Goal: Find contact information: Find contact information

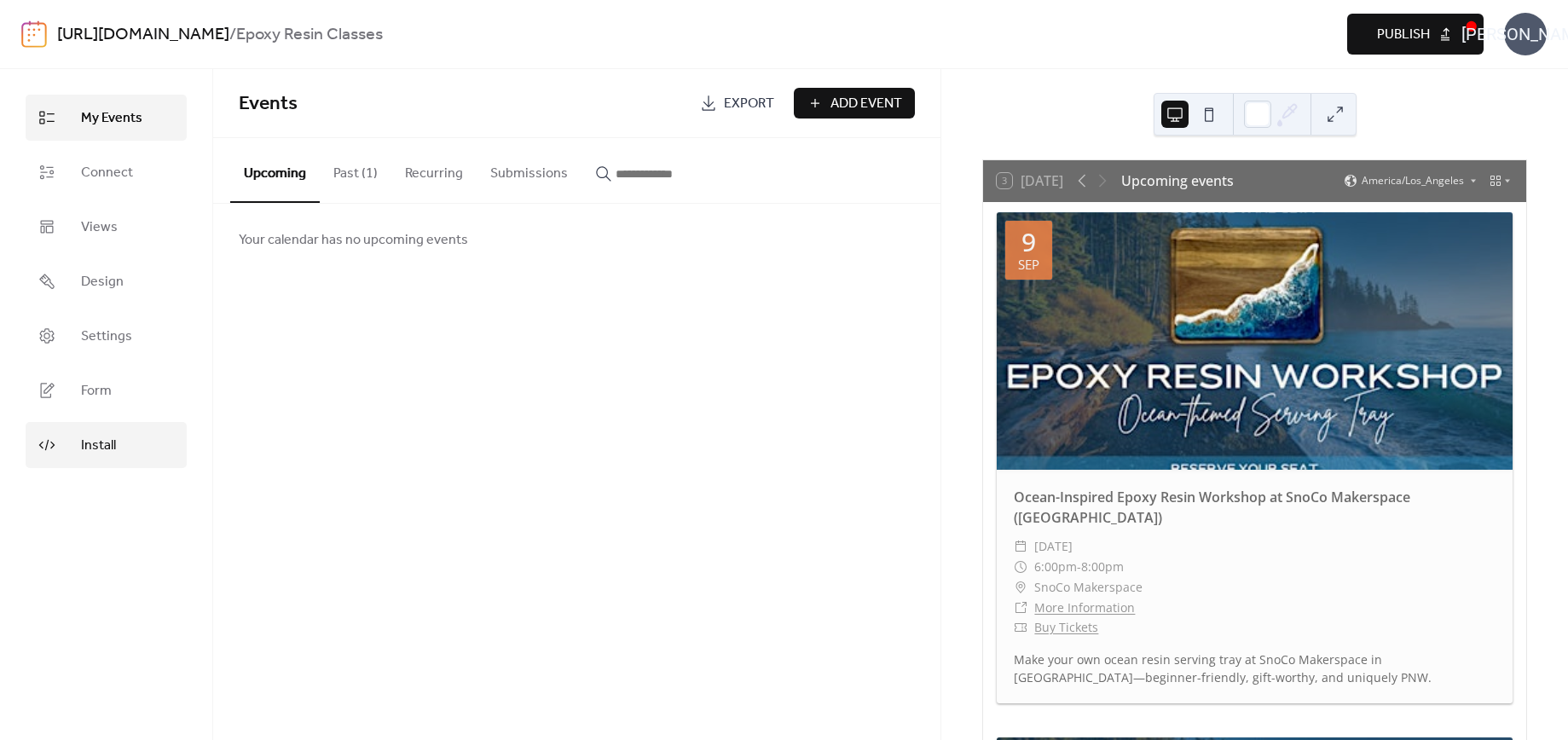
click at [92, 439] on span "Install" at bounding box center [99, 446] width 35 height 21
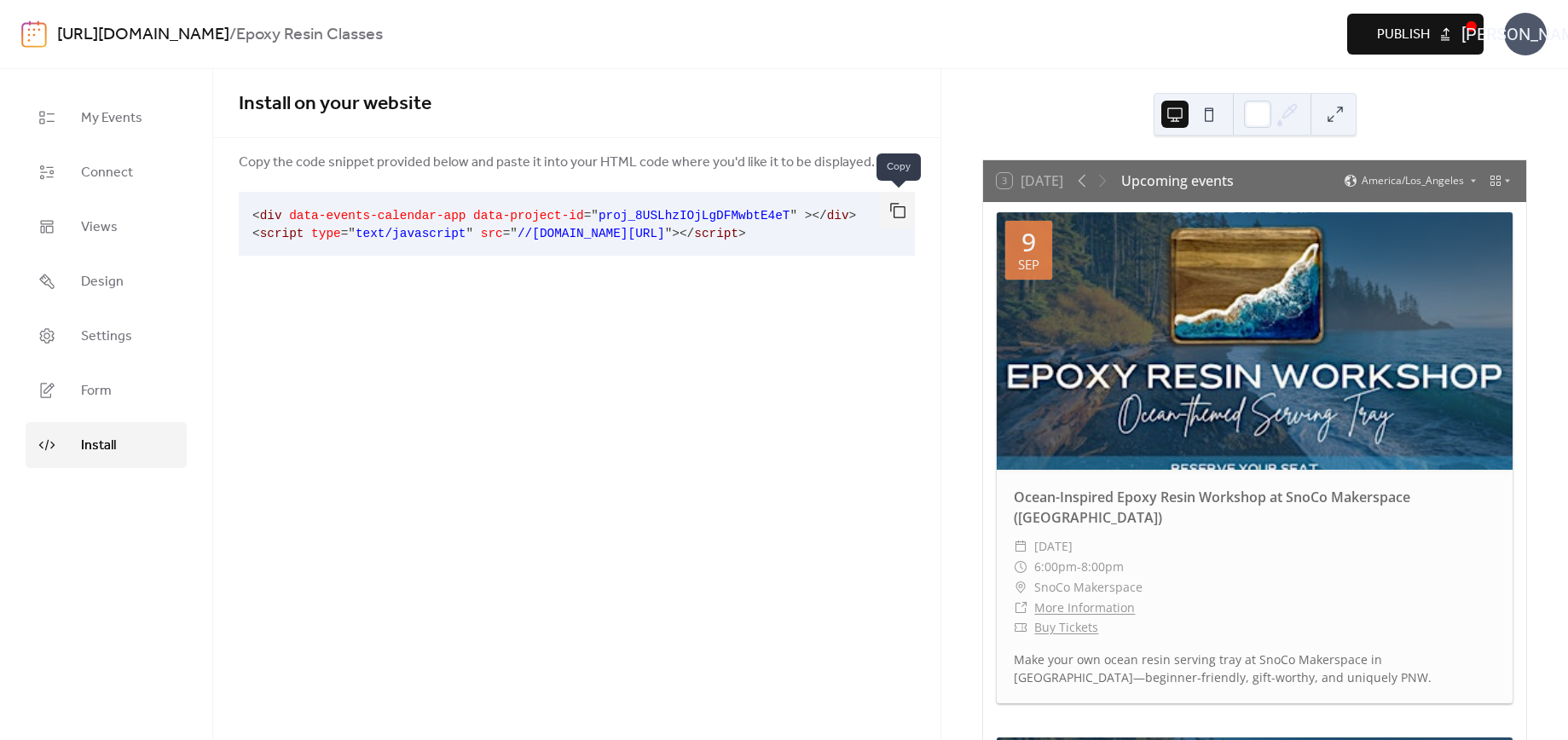
click at [898, 205] on button "button" at bounding box center [897, 210] width 34 height 37
click at [1532, 32] on div "[PERSON_NAME]" at bounding box center [1526, 34] width 42 height 42
click at [1499, 113] on span "Contact Us" at bounding box center [1500, 111] width 68 height 21
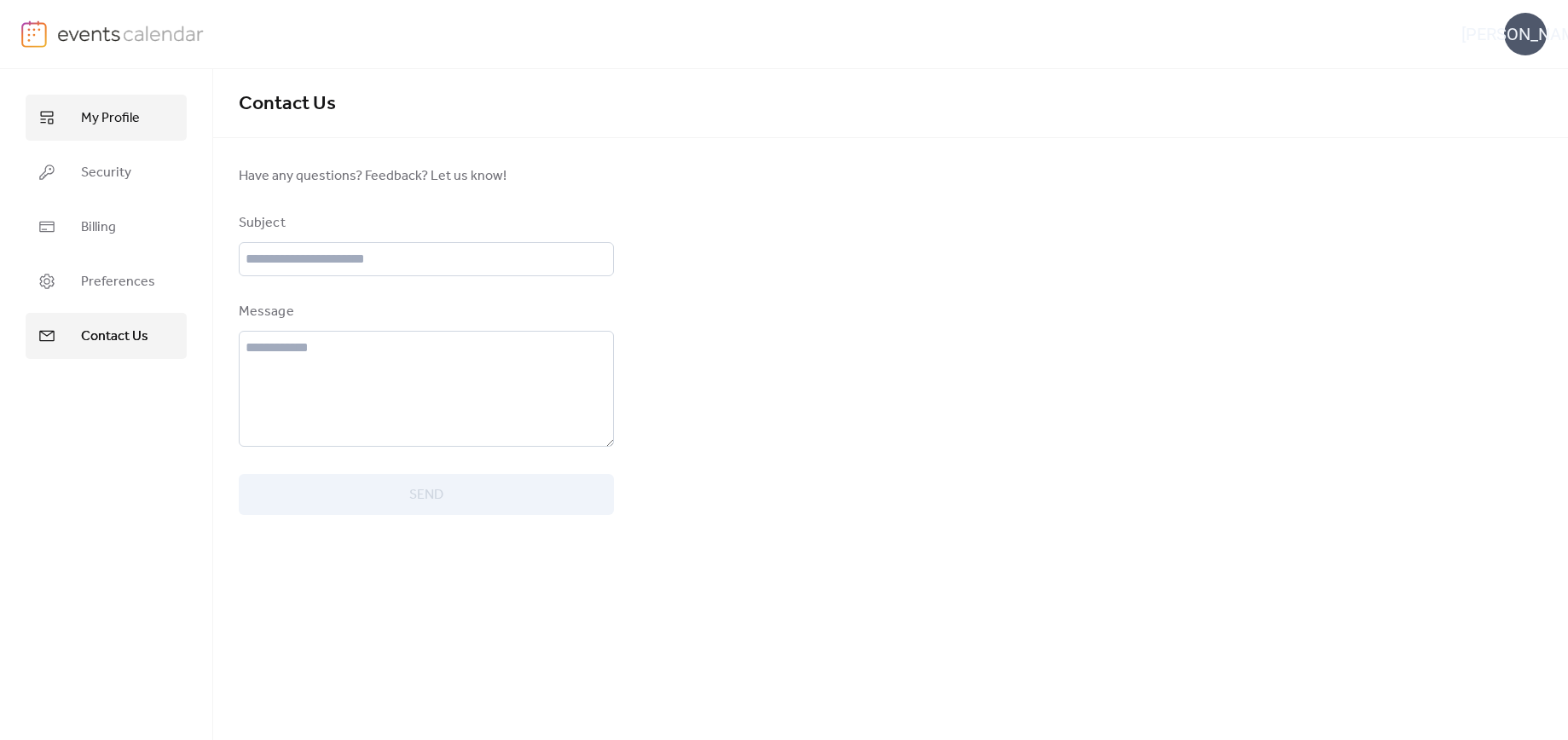
click at [95, 116] on span "My Profile" at bounding box center [111, 119] width 59 height 21
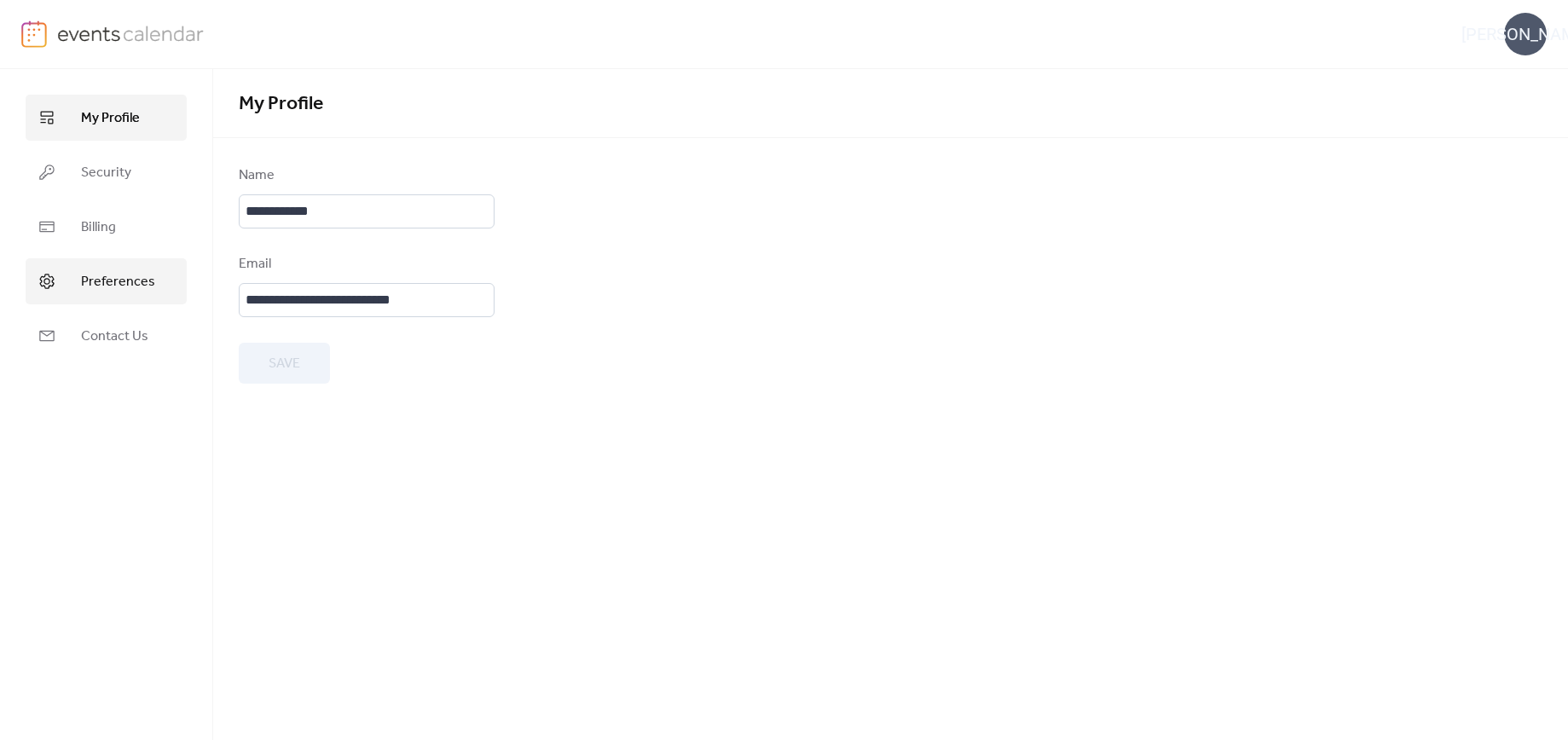
click at [91, 278] on span "Preferences" at bounding box center [119, 282] width 75 height 21
click at [55, 29] on link at bounding box center [113, 35] width 184 height 28
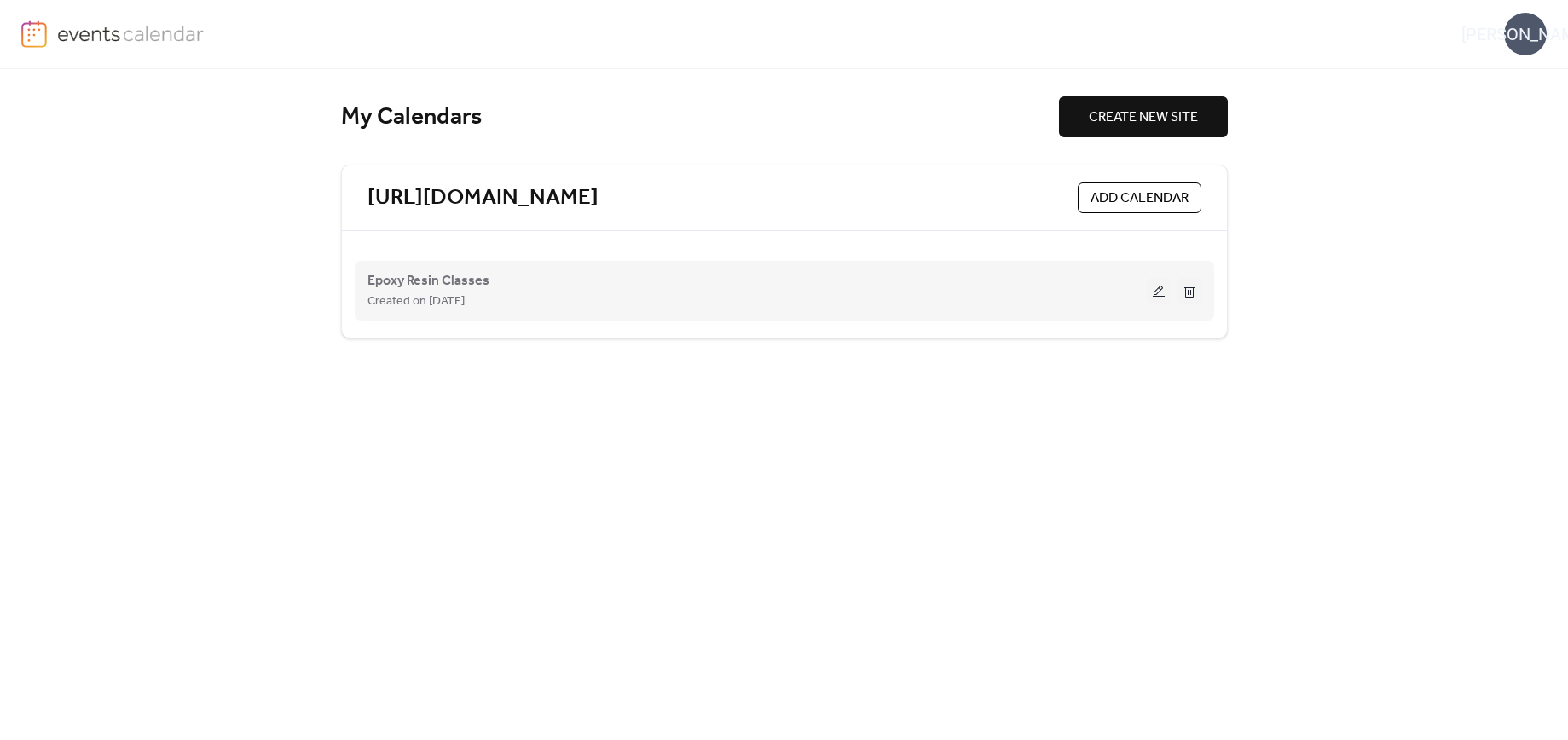
click at [443, 285] on span "Epoxy Resin Classes" at bounding box center [428, 282] width 122 height 21
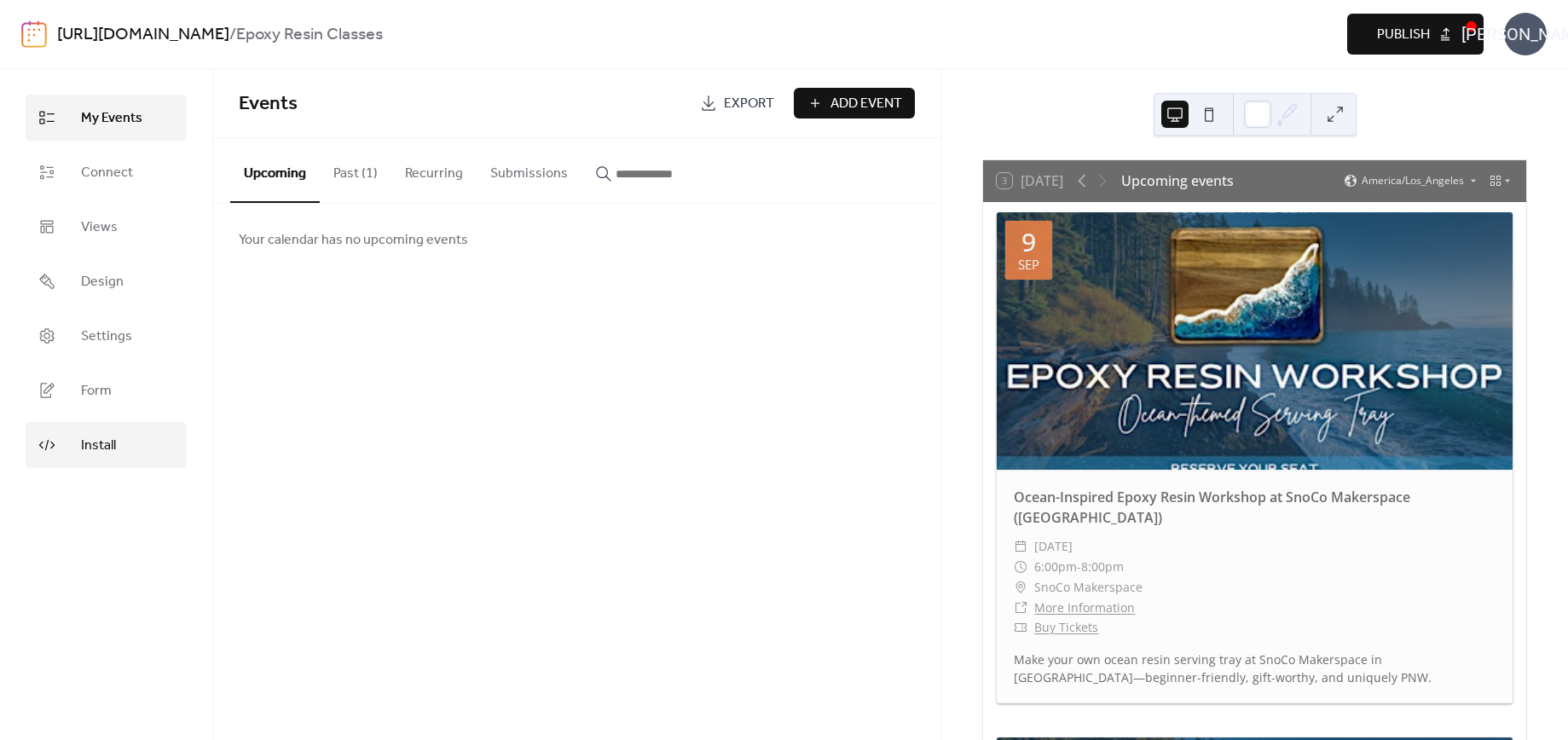
click at [102, 439] on span "Install" at bounding box center [99, 446] width 35 height 21
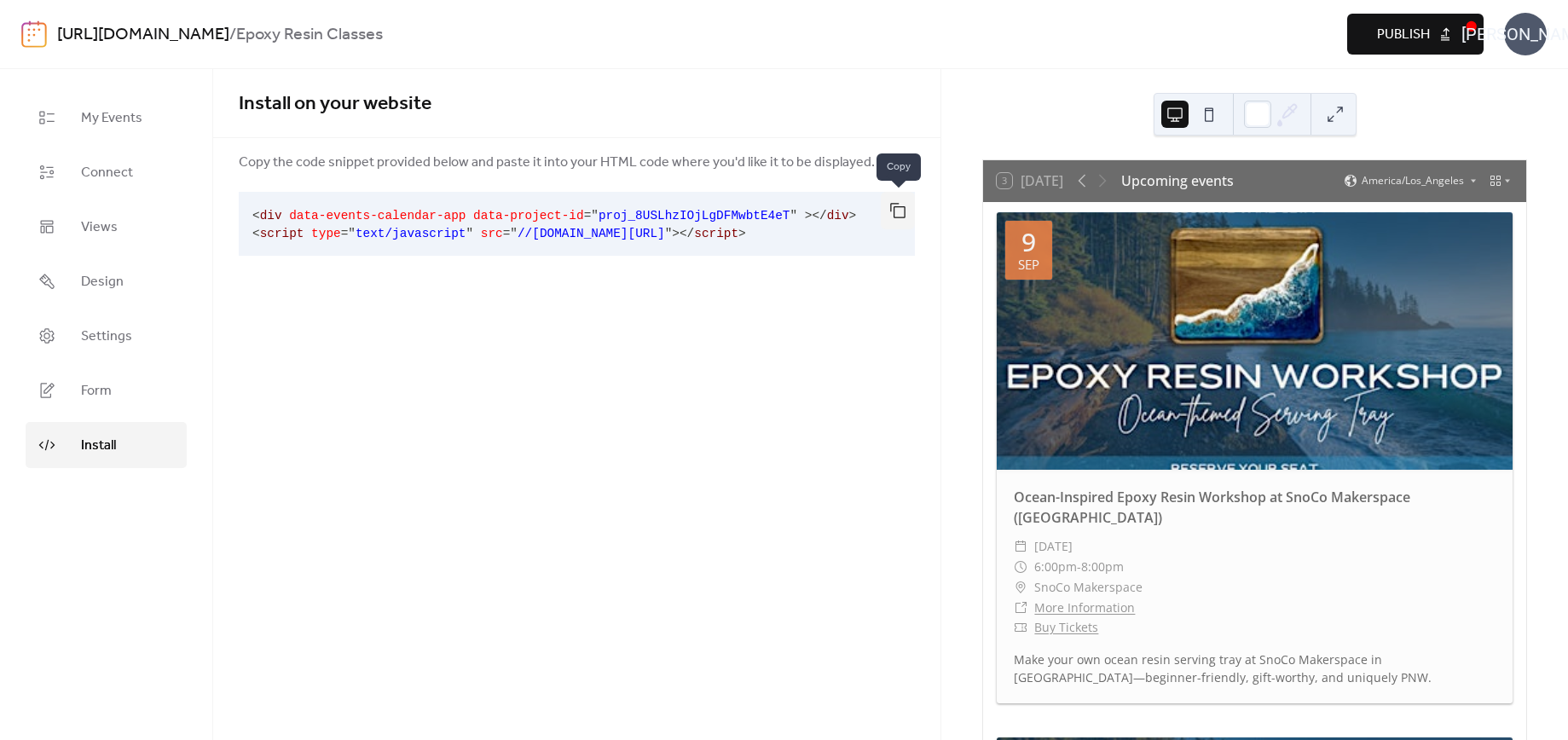
click at [891, 210] on button "button" at bounding box center [897, 210] width 34 height 37
click at [1531, 36] on div "[PERSON_NAME]" at bounding box center [1526, 34] width 42 height 42
click at [1500, 101] on span "Contact Us" at bounding box center [1500, 111] width 68 height 21
